Goal: Information Seeking & Learning: Learn about a topic

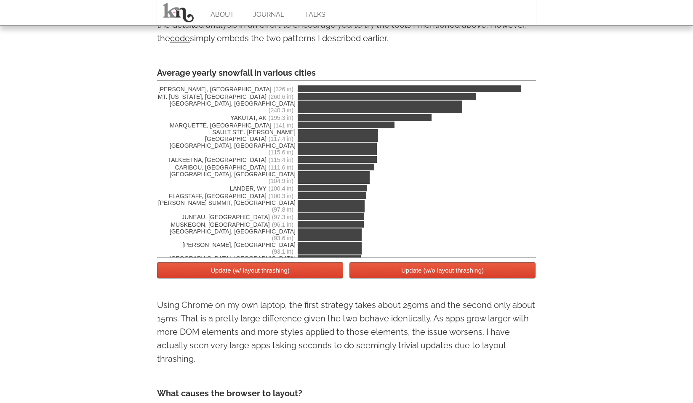
scroll to position [1496, 0]
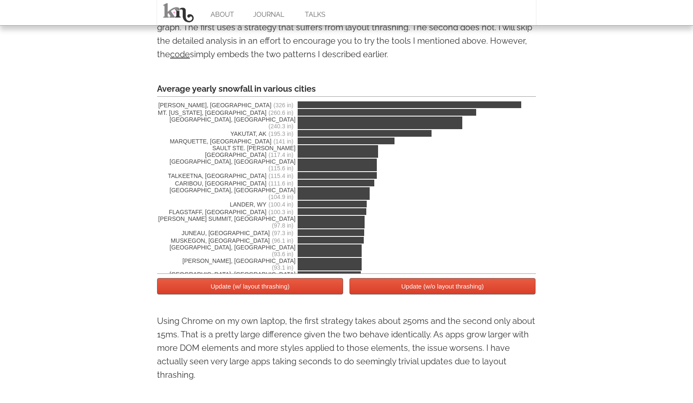
click at [256, 294] on button "Update (w/ layout thrashing)" at bounding box center [250, 286] width 186 height 16
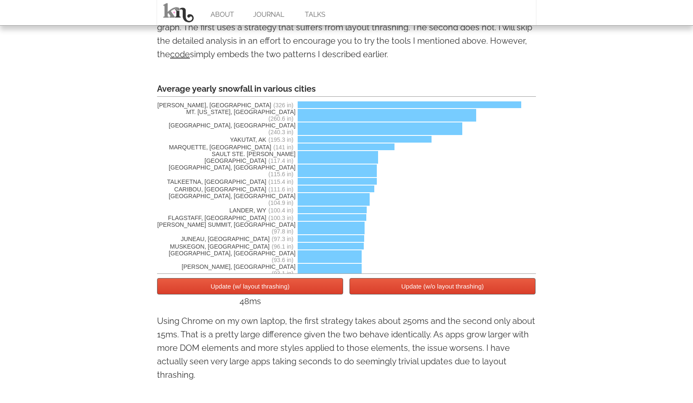
click at [360, 288] on button "Update (w/o layout thrashing)" at bounding box center [442, 286] width 186 height 16
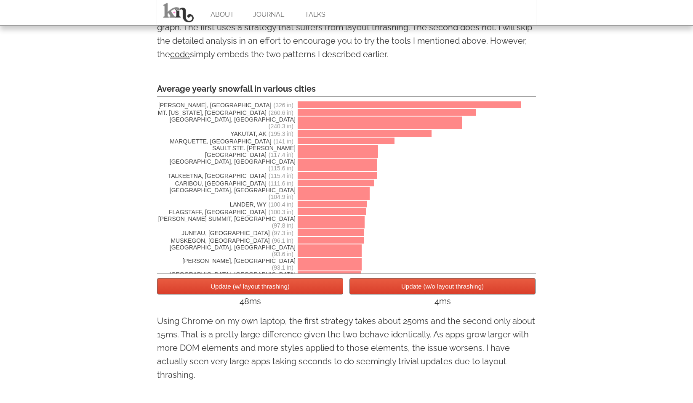
click at [290, 292] on button "Update (w/ layout thrashing)" at bounding box center [250, 286] width 186 height 16
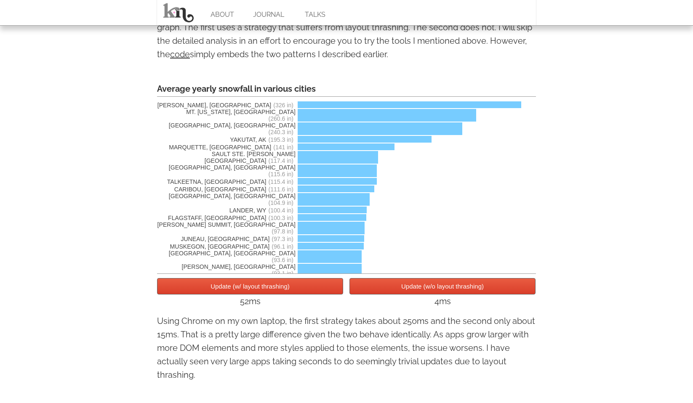
click at [362, 282] on button "Update (w/o layout thrashing)" at bounding box center [442, 286] width 186 height 16
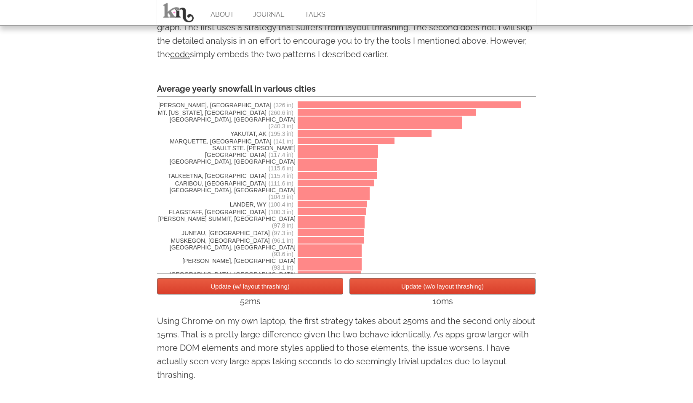
click at [310, 294] on button "Update (w/ layout thrashing)" at bounding box center [250, 286] width 186 height 16
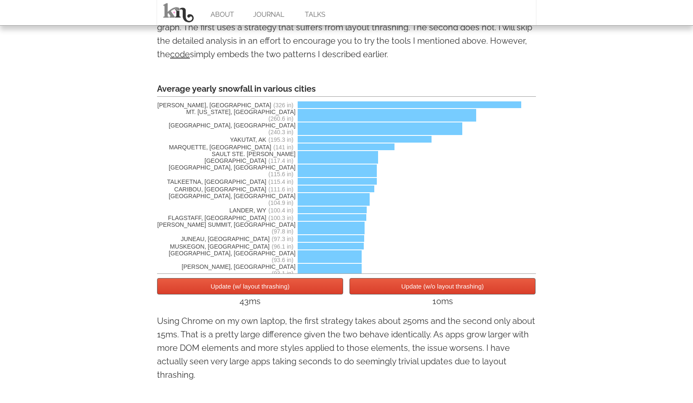
click at [376, 291] on button "Update (w/o layout thrashing)" at bounding box center [442, 286] width 186 height 16
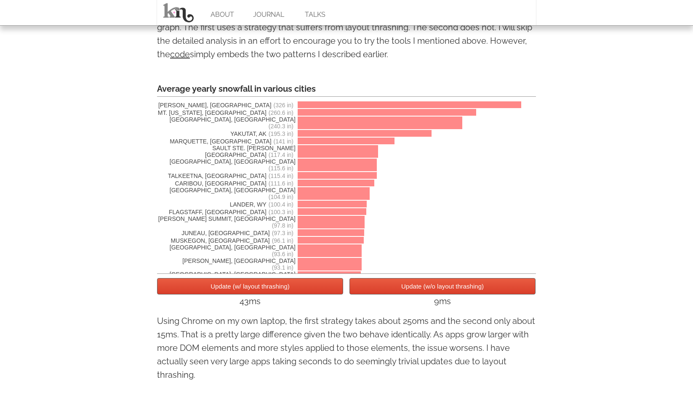
click at [376, 291] on button "Update (w/o layout thrashing)" at bounding box center [442, 286] width 186 height 16
click at [375, 292] on button "Update (w/o layout thrashing)" at bounding box center [442, 286] width 186 height 16
click at [326, 294] on button "Update (w/ layout thrashing)" at bounding box center [250, 286] width 186 height 16
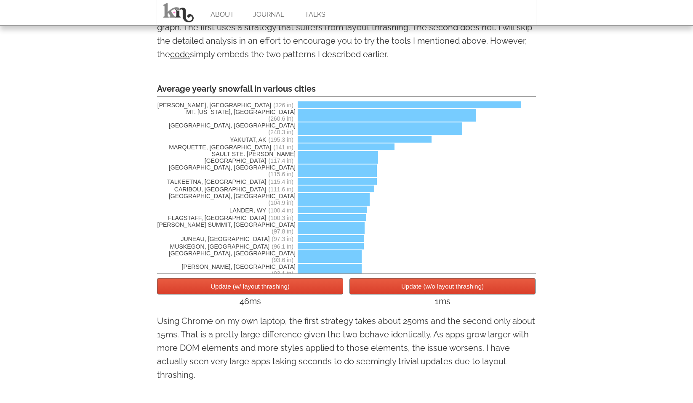
click at [326, 294] on button "Update (w/ layout thrashing)" at bounding box center [250, 286] width 186 height 16
click at [375, 288] on button "Update (w/o layout thrashing)" at bounding box center [442, 286] width 186 height 16
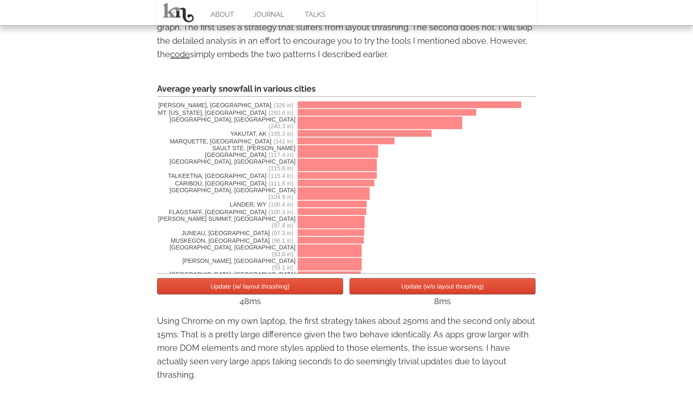
click at [375, 288] on button "Update (w/o layout thrashing)" at bounding box center [442, 286] width 186 height 16
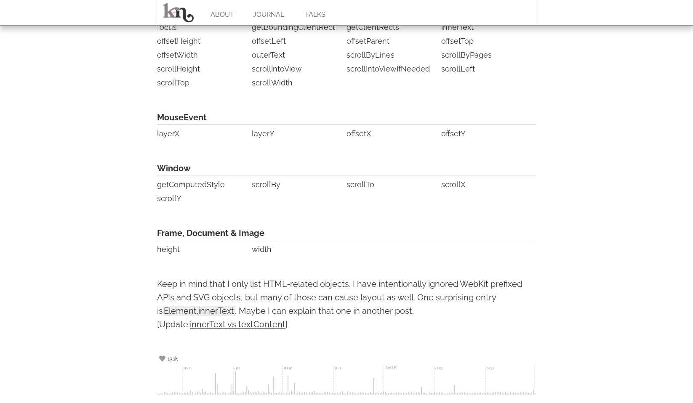
scroll to position [2036, 0]
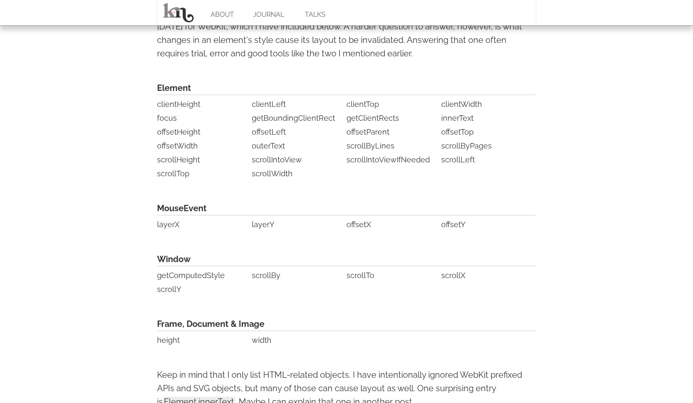
scroll to position [1898, 0]
